Goal: Navigation & Orientation: Find specific page/section

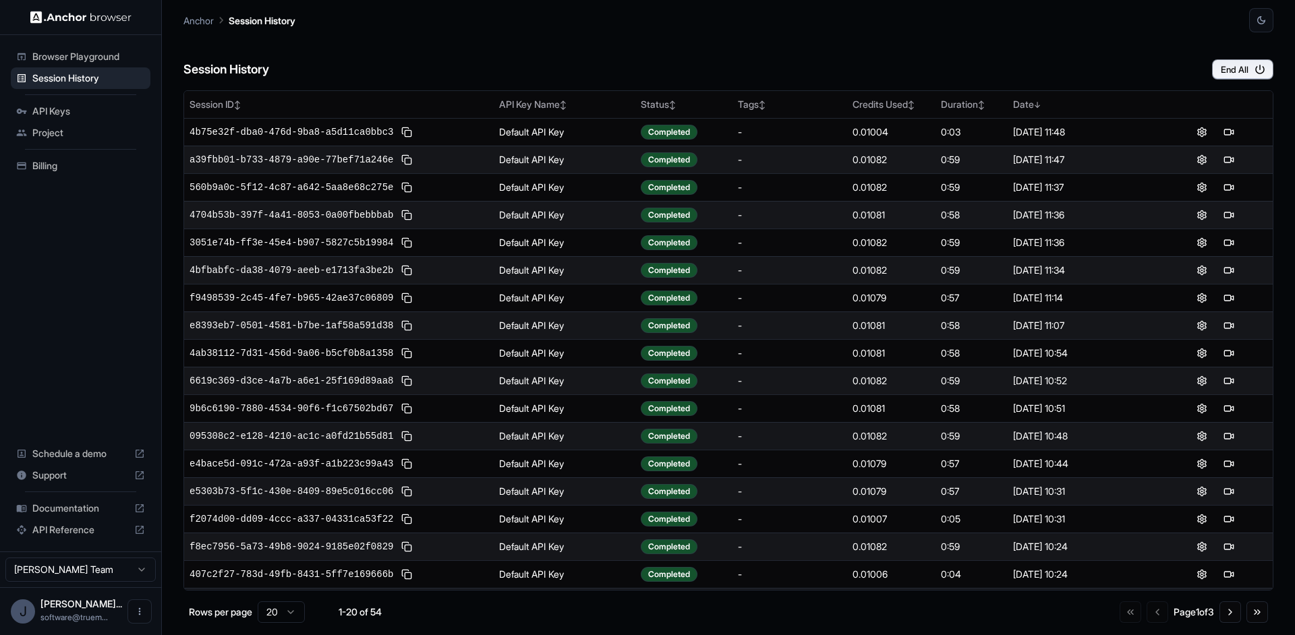
click at [466, 34] on div "Session History End All" at bounding box center [728, 55] width 1090 height 47
click at [572, 59] on div "Session History End All" at bounding box center [728, 55] width 1090 height 47
